Goal: Transaction & Acquisition: Purchase product/service

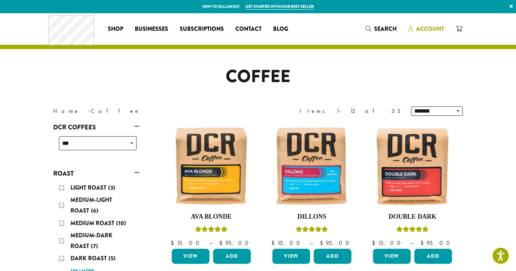
click at [426, 31] on span "Account" at bounding box center [430, 29] width 28 height 8
click at [432, 28] on span "Account" at bounding box center [430, 29] width 28 height 8
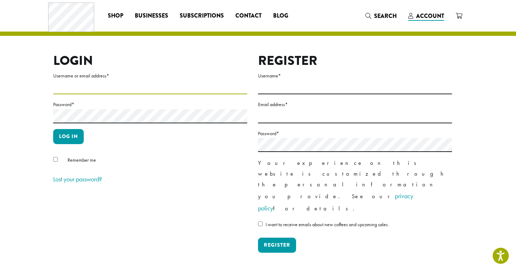
click at [61, 91] on input "Username or email address *" at bounding box center [150, 87] width 194 height 14
type input "**********"
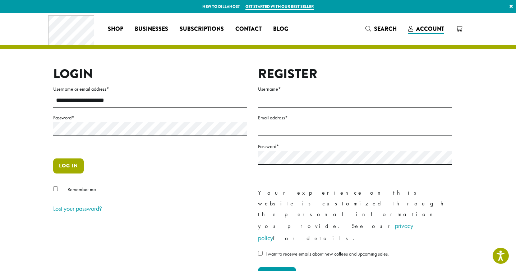
click at [70, 167] on button "Log in" at bounding box center [68, 166] width 31 height 15
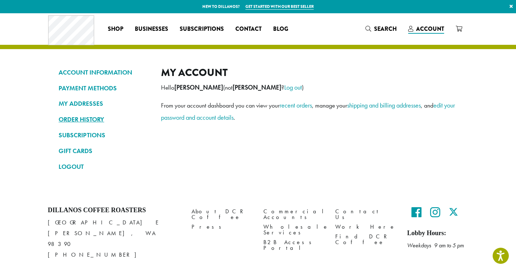
click at [91, 117] on link "ORDER HISTORY" at bounding box center [105, 119] width 92 height 12
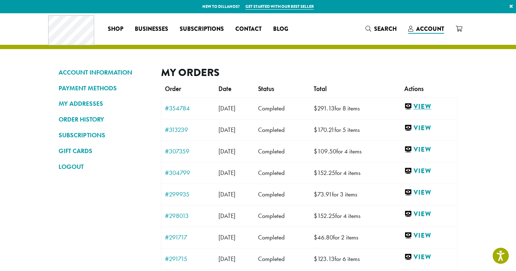
click at [431, 106] on link "View" at bounding box center [428, 106] width 49 height 9
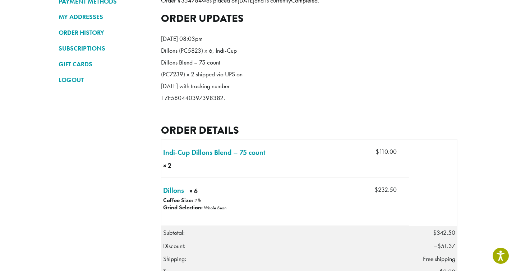
scroll to position [89, 0]
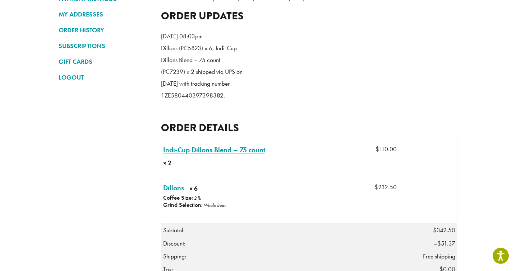
click at [200, 155] on link "Indi-Cup Dillons Blend – 75 count × 2" at bounding box center [214, 150] width 102 height 11
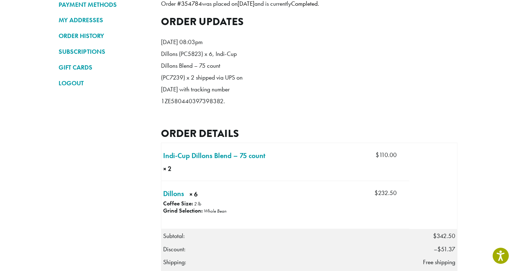
scroll to position [85, 0]
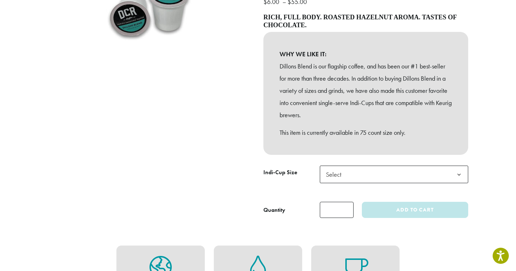
scroll to position [167, 0]
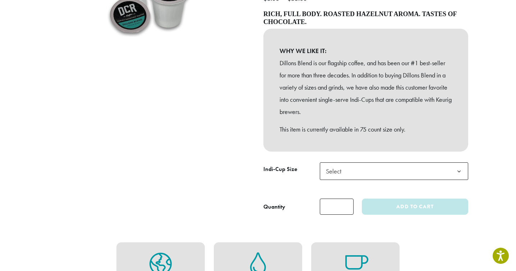
click at [459, 171] on b at bounding box center [459, 172] width 18 height 18
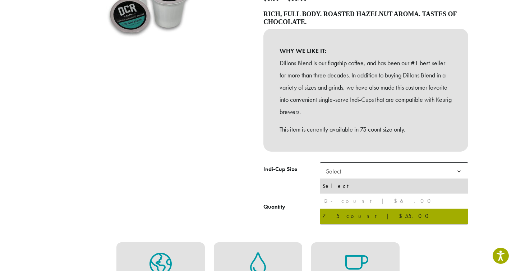
select select "********"
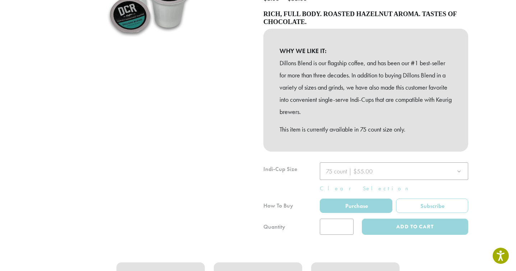
click at [408, 225] on div at bounding box center [365, 199] width 205 height 73
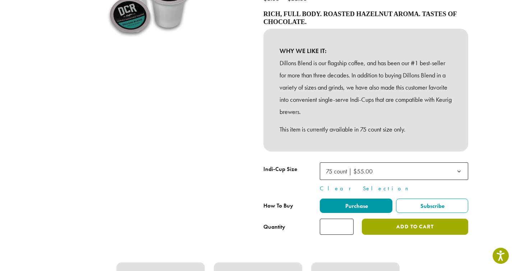
click at [419, 229] on button "Add to cart" at bounding box center [415, 227] width 106 height 16
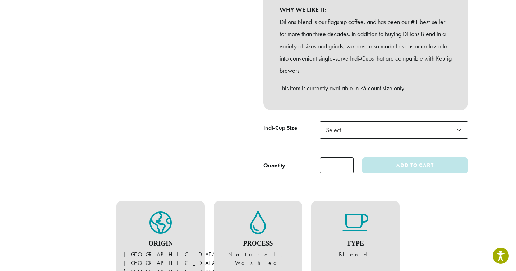
scroll to position [217, 0]
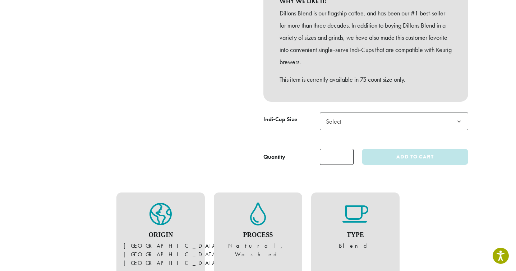
click at [459, 120] on b at bounding box center [459, 122] width 18 height 18
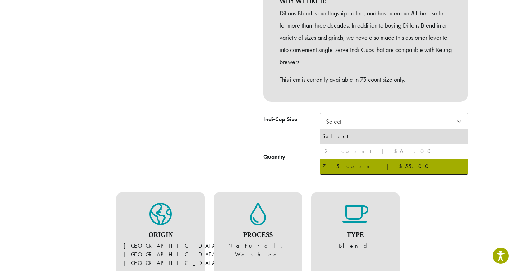
select select "********"
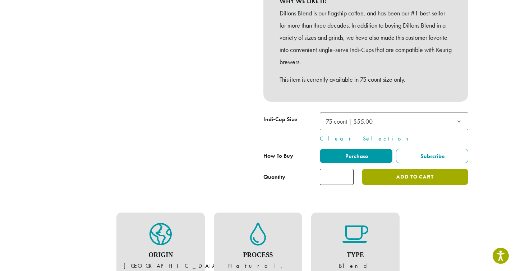
click at [413, 178] on button "Add to cart" at bounding box center [415, 177] width 106 height 16
click at [415, 176] on button "Add to cart" at bounding box center [415, 177] width 106 height 16
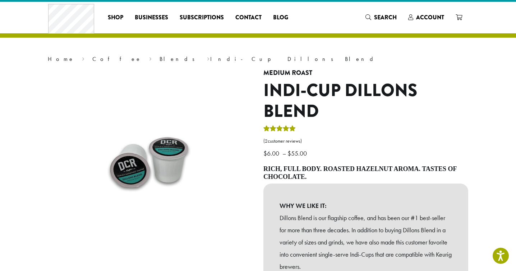
scroll to position [0, 0]
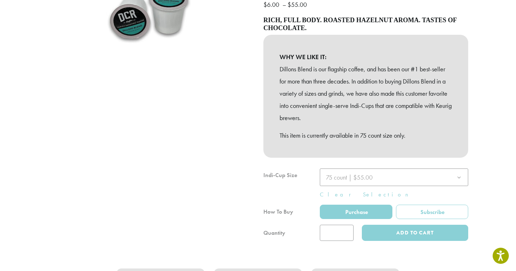
scroll to position [257, 0]
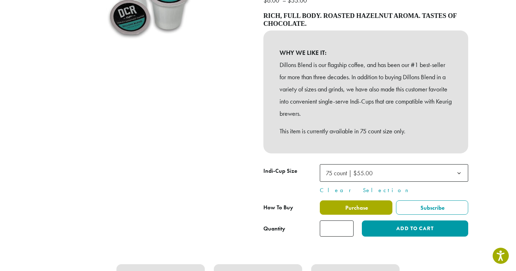
click at [352, 204] on span "Purchase" at bounding box center [356, 208] width 24 height 8
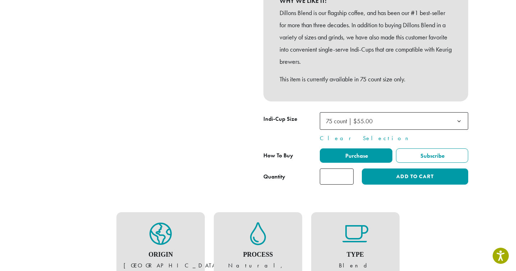
scroll to position [238, 0]
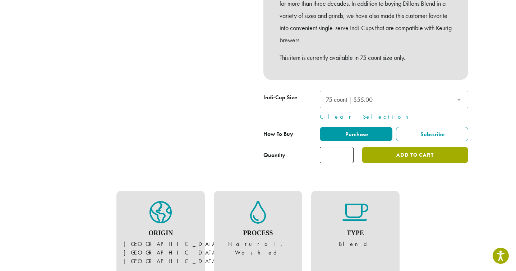
click at [416, 154] on button "Add to cart" at bounding box center [415, 155] width 106 height 16
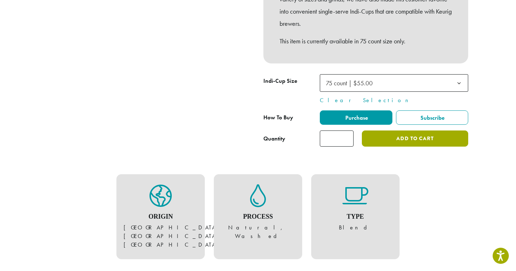
scroll to position [259, 0]
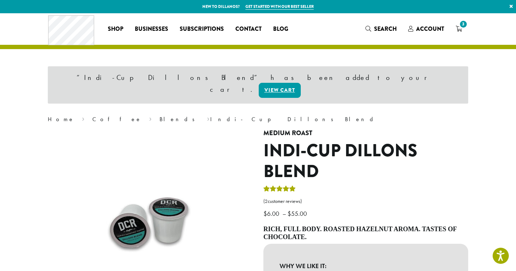
click at [460, 24] on span "3" at bounding box center [463, 24] width 10 height 10
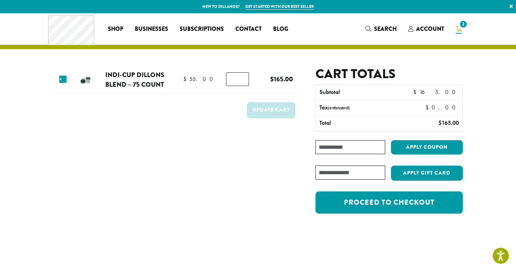
type input "*"
click at [242, 81] on input "*" at bounding box center [237, 80] width 23 height 14
click at [274, 110] on button "Update cart" at bounding box center [271, 110] width 48 height 16
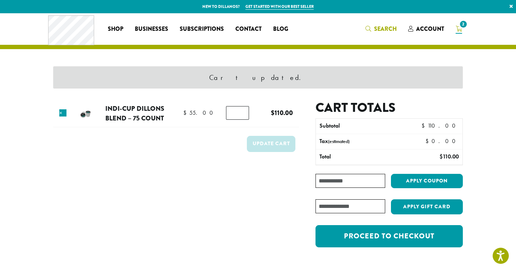
click at [381, 28] on span "Search" at bounding box center [385, 29] width 23 height 8
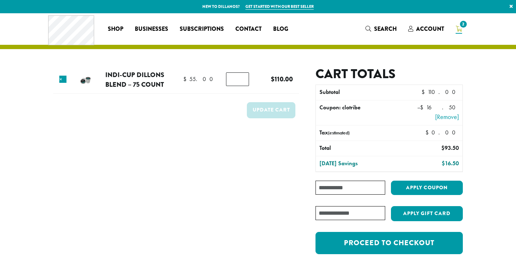
click at [66, 69] on tr "× Indi-Cup Dillons Blend – 75 count $ 55.00 $ 55.00 Indi-Cup Dillons Blend – 75…" at bounding box center [176, 79] width 246 height 27
click at [428, 31] on span "Account" at bounding box center [430, 29] width 28 height 8
click at [427, 29] on span "Account" at bounding box center [430, 29] width 28 height 8
click at [425, 29] on span "Account" at bounding box center [430, 29] width 28 height 8
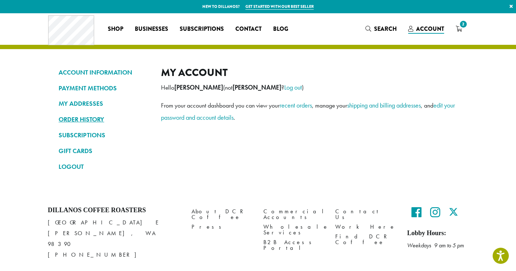
click at [86, 119] on link "ORDER HISTORY" at bounding box center [105, 119] width 92 height 12
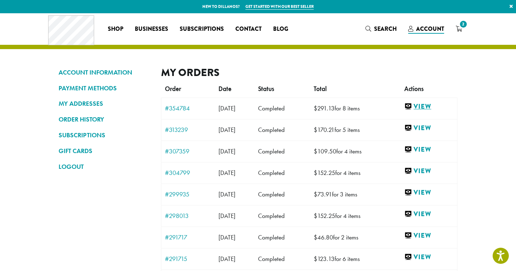
click at [430, 107] on link "View" at bounding box center [428, 106] width 49 height 9
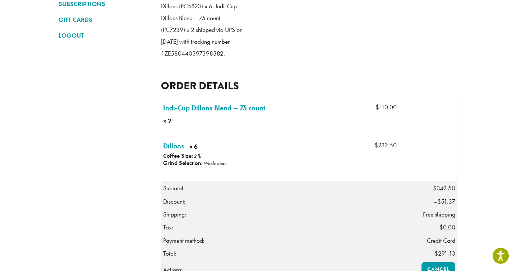
scroll to position [140, 0]
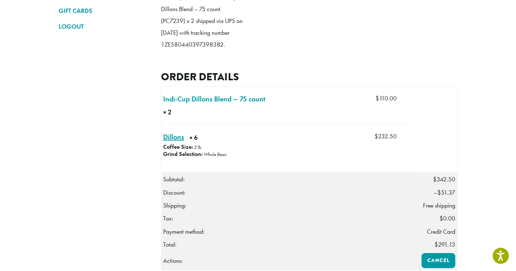
click at [175, 143] on link "Dillons × 6" at bounding box center [173, 137] width 21 height 11
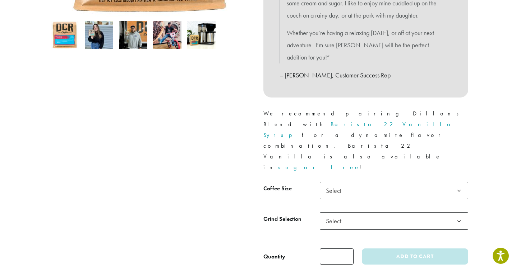
scroll to position [246, 0]
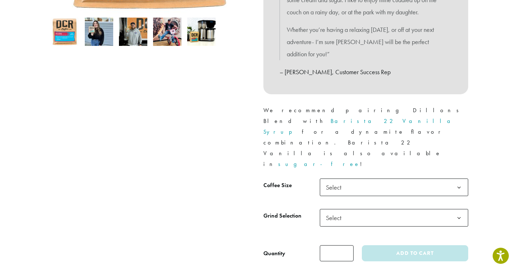
click at [459, 179] on b at bounding box center [459, 188] width 18 height 18
click at [460, 210] on b at bounding box center [459, 219] width 18 height 18
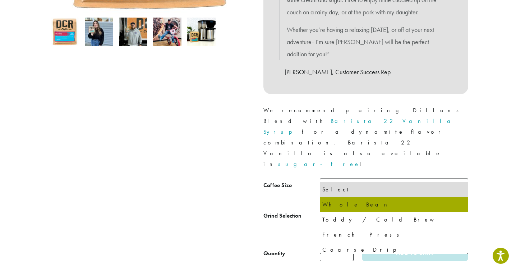
select select "**********"
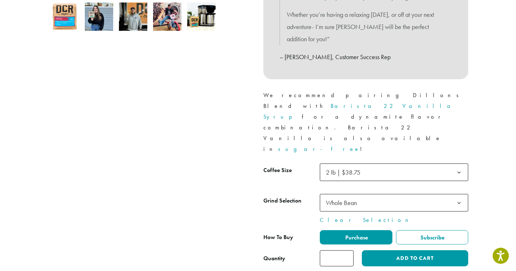
scroll to position [269, 0]
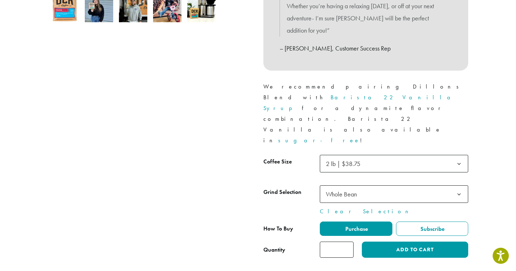
click at [347, 242] on input "*" at bounding box center [337, 250] width 34 height 16
type input "*"
click at [346, 242] on input "*" at bounding box center [337, 250] width 34 height 16
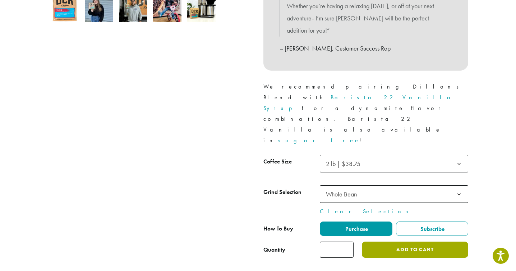
click at [415, 242] on button "Add to cart" at bounding box center [415, 250] width 106 height 16
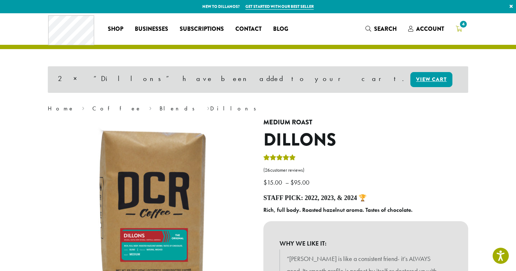
click at [462, 25] on span "4" at bounding box center [463, 24] width 10 height 10
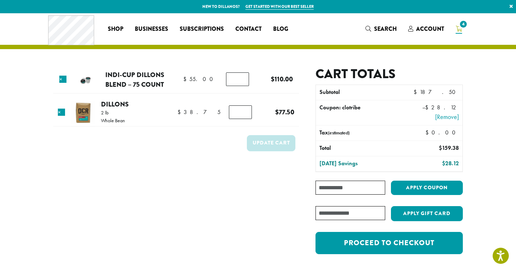
click at [335, 188] on input "Coupon:" at bounding box center [350, 188] width 70 height 14
paste input "**********"
type input "**********"
click at [432, 186] on button "Apply coupon" at bounding box center [427, 188] width 72 height 15
type input "*"
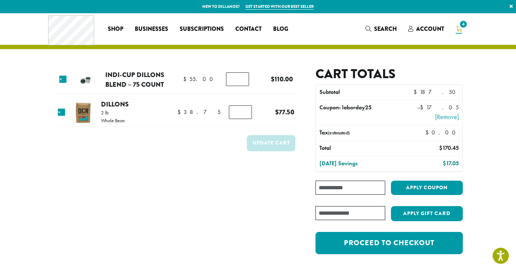
click at [242, 82] on input "*" at bounding box center [237, 80] width 23 height 14
click at [226, 206] on form "Product Price Quantity Subtotal × Indi-Cup Dillons Blend – 75 count $ 55.00 $ 5…" at bounding box center [176, 164] width 246 height 196
click at [271, 144] on button "Update cart" at bounding box center [271, 143] width 48 height 16
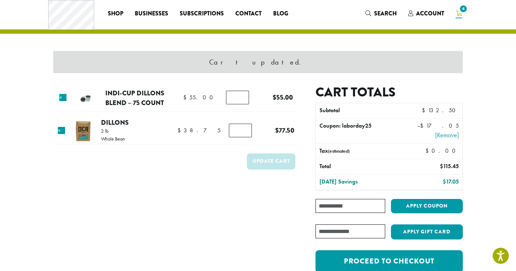
scroll to position [11, 0]
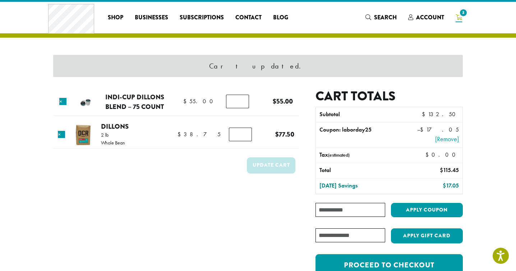
type input "*"
click at [242, 133] on input "*" at bounding box center [240, 135] width 23 height 14
click at [276, 166] on button "Update cart" at bounding box center [271, 166] width 48 height 16
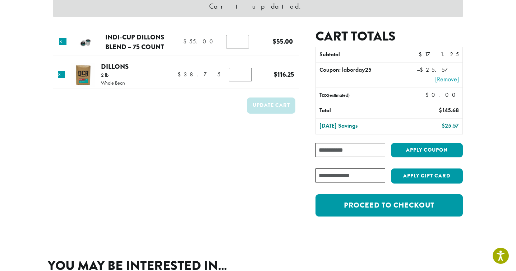
scroll to position [73, 0]
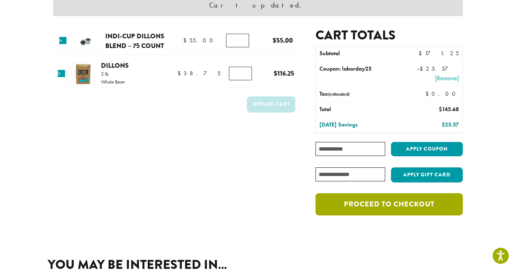
click at [382, 203] on link "Proceed to checkout" at bounding box center [388, 205] width 147 height 22
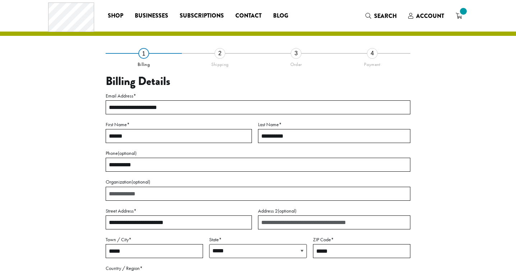
select select "**"
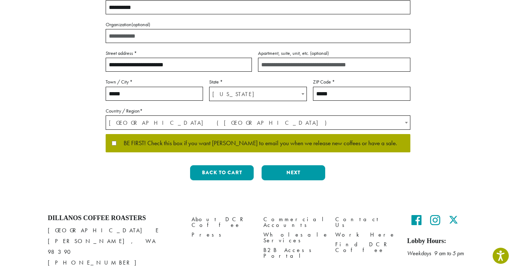
scroll to position [180, 0]
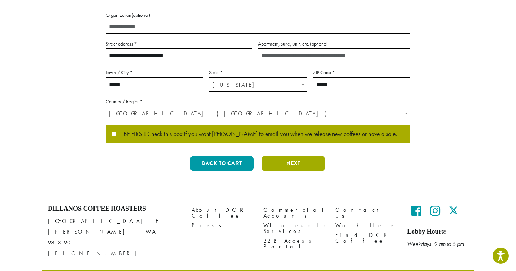
click at [290, 164] on button "Next" at bounding box center [293, 163] width 64 height 15
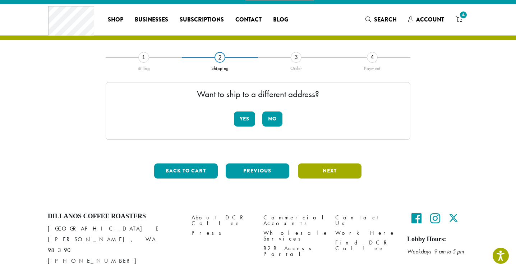
scroll to position [0, 0]
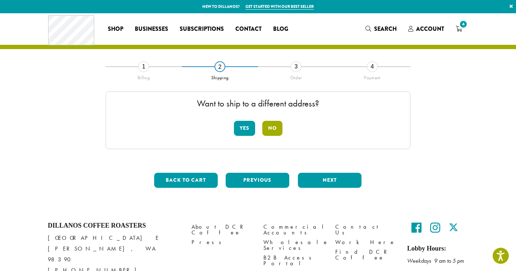
click at [278, 126] on button "No" at bounding box center [272, 128] width 20 height 15
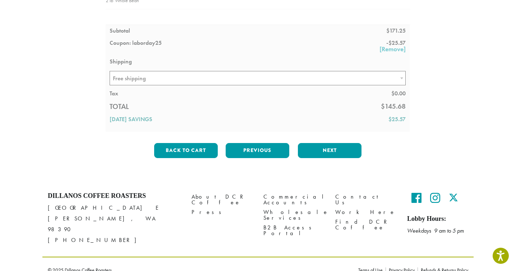
scroll to position [136, 0]
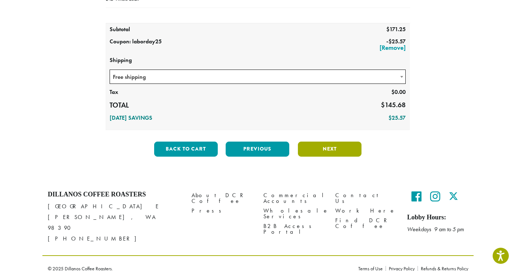
click at [327, 147] on button "Next" at bounding box center [330, 149] width 64 height 15
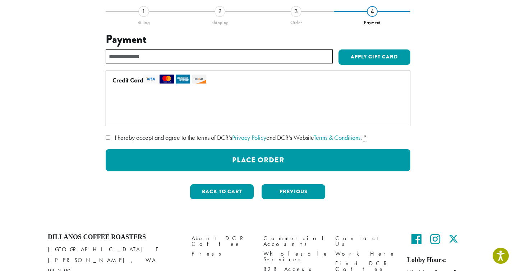
scroll to position [60, 0]
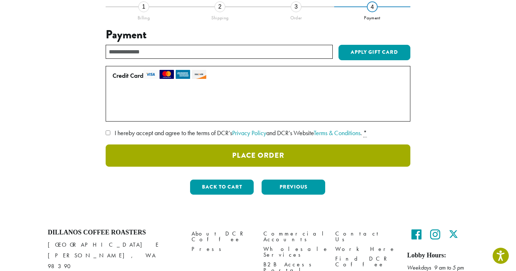
click at [271, 155] on button "Place Order" at bounding box center [258, 156] width 305 height 22
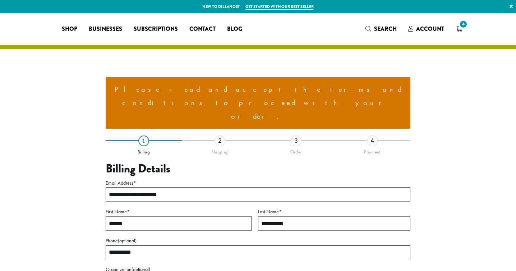
select select "**"
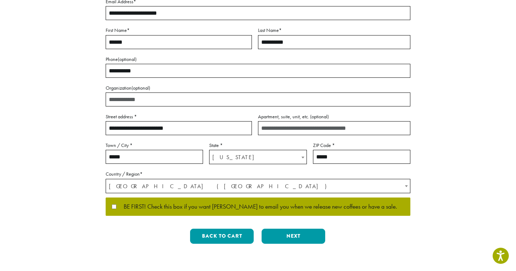
scroll to position [184, 0]
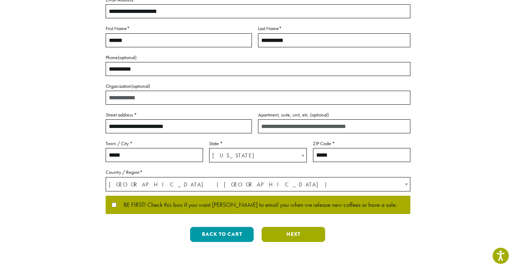
click at [297, 227] on button "Next" at bounding box center [293, 234] width 64 height 15
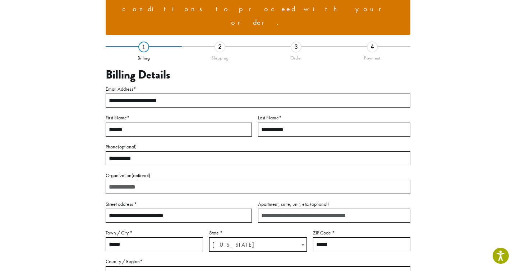
scroll to position [79, 0]
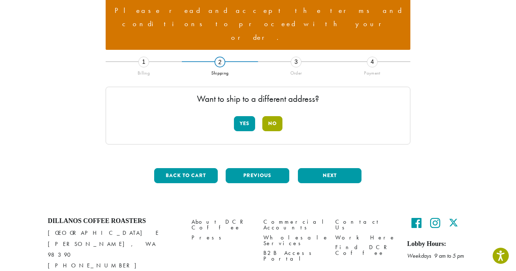
click at [272, 116] on button "No" at bounding box center [272, 123] width 20 height 15
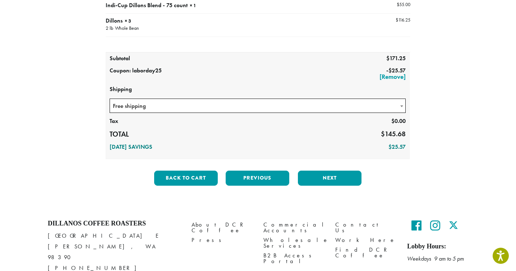
scroll to position [183, 0]
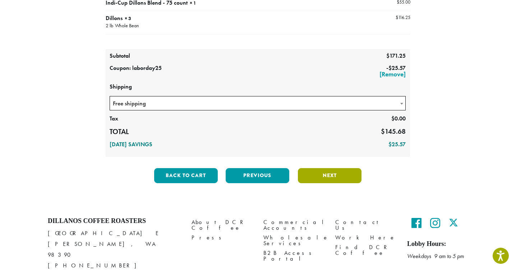
click at [335, 168] on button "Next" at bounding box center [330, 175] width 64 height 15
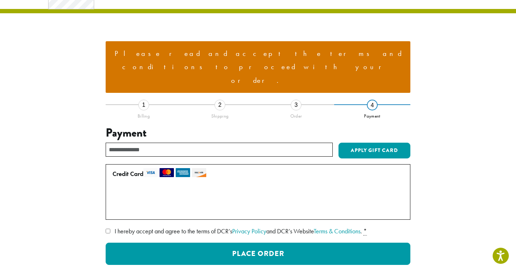
scroll to position [37, 0]
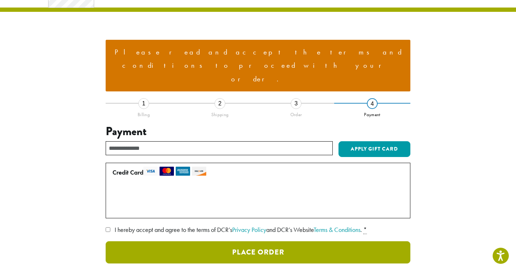
click at [259, 242] on button "Place Order" at bounding box center [258, 253] width 305 height 22
